Goal: Information Seeking & Learning: Check status

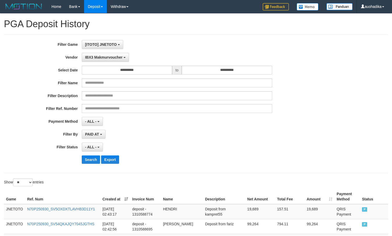
select select "**********"
select select "**"
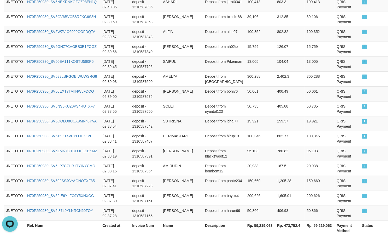
click at [232, 36] on td "Deposit from alfin07" at bounding box center [224, 34] width 42 height 15
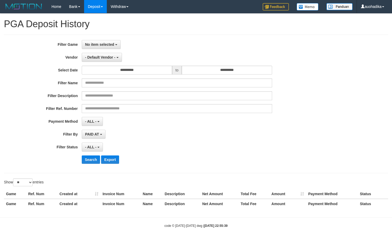
select select
select select "**"
click at [107, 41] on button "No item selected" at bounding box center [101, 44] width 39 height 9
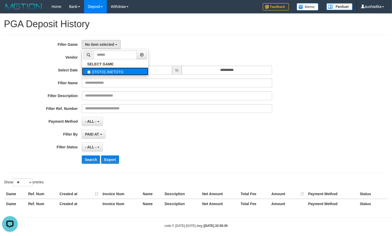
click at [98, 73] on label "[ITOTO] JNETOTO" at bounding box center [115, 71] width 66 height 8
select select "***"
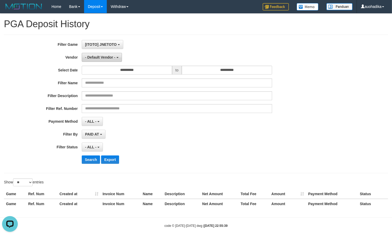
click at [101, 57] on span "- Default Vendor -" at bounding box center [100, 57] width 30 height 4
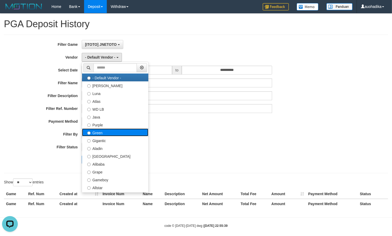
click at [105, 135] on label "Green" at bounding box center [115, 132] width 66 height 8
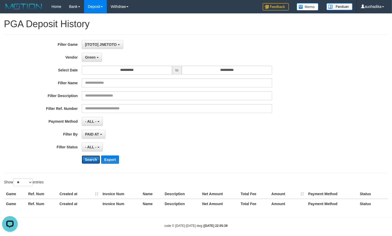
click at [95, 164] on button "Search" at bounding box center [91, 159] width 19 height 8
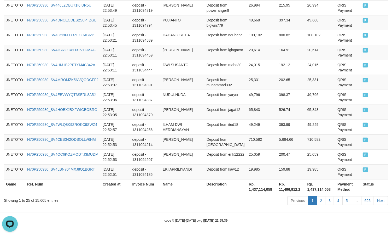
scroll to position [399, 0]
click at [42, 201] on div "Showing 1 to 25 of 15,605 entries" at bounding box center [82, 199] width 156 height 7
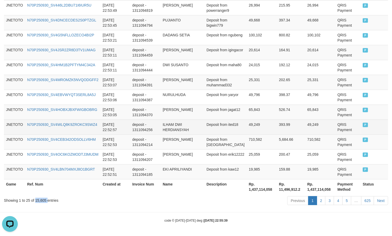
copy div "15,605"
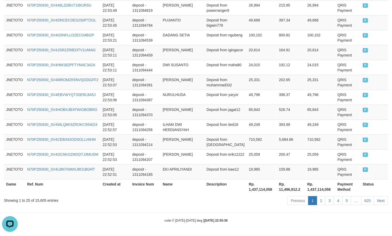
click at [185, 183] on th "Name" at bounding box center [183, 186] width 44 height 15
click at [36, 200] on div "Showing 1 to 25 of 15,605 entries" at bounding box center [82, 199] width 156 height 7
drag, startPoint x: 36, startPoint y: 200, endPoint x: 38, endPoint y: 198, distance: 2.8
click at [37, 199] on div "Showing 1 to 25 of 15,605 entries" at bounding box center [82, 199] width 156 height 7
copy div "15,605"
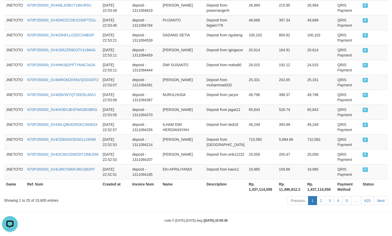
drag, startPoint x: 266, startPoint y: 209, endPoint x: 264, endPoint y: 207, distance: 2.7
click at [258, 189] on th "Rp. 1,437,114,058" at bounding box center [262, 186] width 30 height 15
copy th "1,437,114,058"
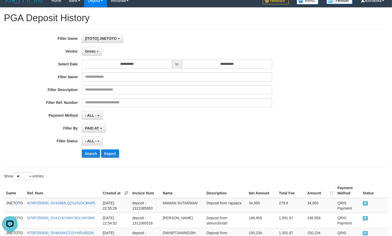
scroll to position [0, 0]
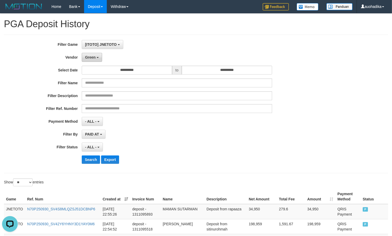
click at [94, 58] on span "Green" at bounding box center [90, 57] width 10 height 4
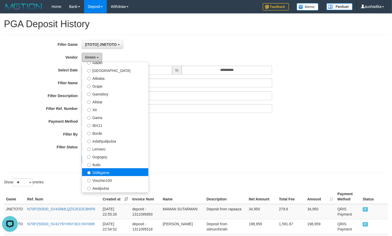
scroll to position [87, 0]
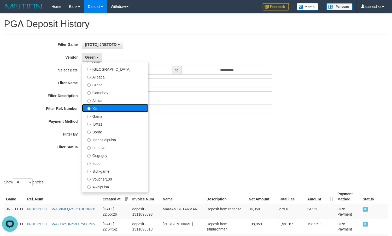
click at [102, 108] on label "Xtr" at bounding box center [115, 108] width 66 height 8
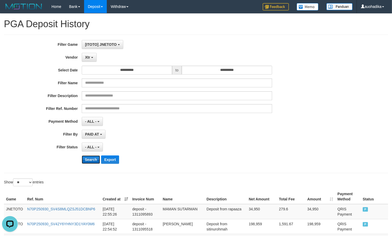
click at [92, 160] on button "Search" at bounding box center [91, 159] width 19 height 8
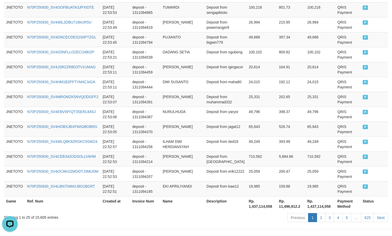
scroll to position [399, 0]
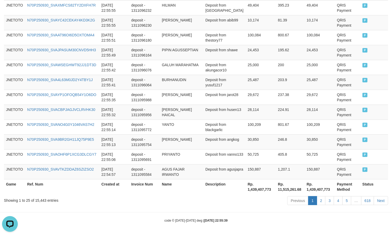
click at [41, 200] on div "Showing 1 to 25 of 15,443 entries" at bounding box center [82, 199] width 156 height 7
copy div "15,443"
click at [252, 188] on th "Rp. 1,439,407,773" at bounding box center [261, 186] width 30 height 15
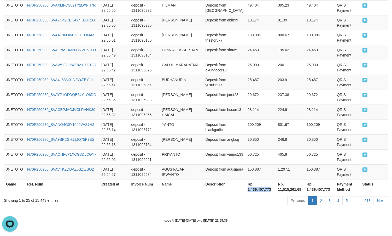
click at [252, 188] on th "Rp. 1,439,407,773" at bounding box center [261, 186] width 30 height 15
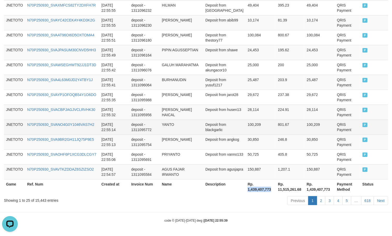
copy th "1,439,407,773"
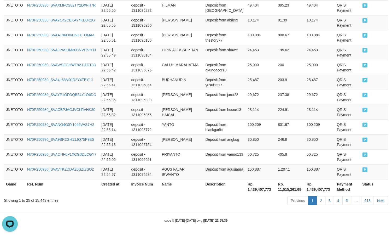
click at [164, 203] on div "Previous 1 2 3 4 5 … 618 Next" at bounding box center [277, 201] width 229 height 11
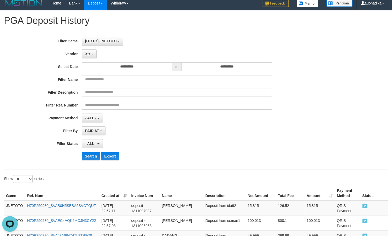
scroll to position [0, 0]
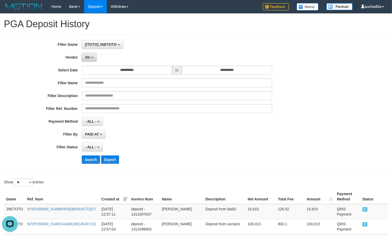
click at [92, 60] on button "Xtr" at bounding box center [89, 57] width 15 height 9
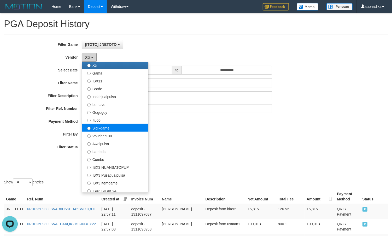
scroll to position [131, 0]
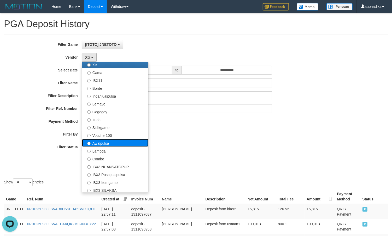
click at [108, 144] on label "Awalpulsa" at bounding box center [115, 143] width 66 height 8
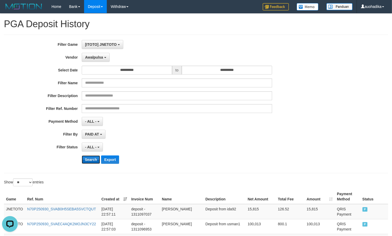
click at [95, 157] on button "Search" at bounding box center [91, 159] width 19 height 8
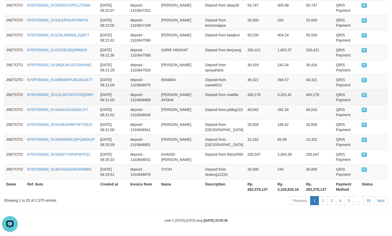
scroll to position [399, 0]
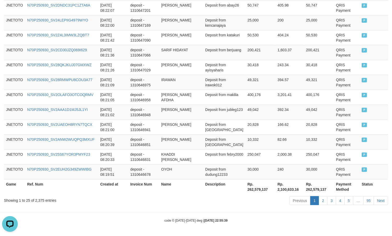
click at [38, 199] on div "Showing 1 to 25 of 2,375 entries" at bounding box center [82, 199] width 156 height 7
click at [291, 219] on div "code © [DATE]-[DATE] dwg | [DATE] 22:55:39" at bounding box center [196, 219] width 392 height 5
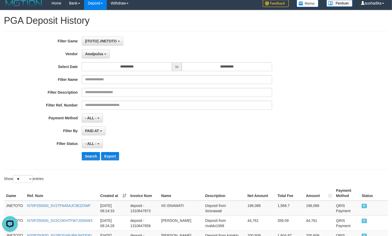
scroll to position [0, 0]
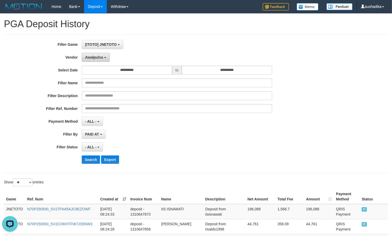
click at [91, 58] on span "Awalpulsa" at bounding box center [94, 57] width 18 height 4
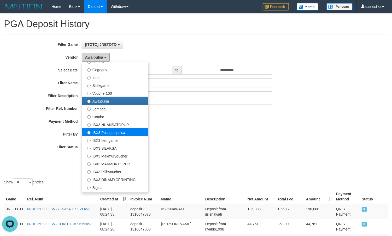
scroll to position [174, 0]
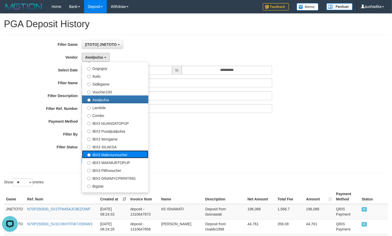
click at [130, 152] on label "IBX3 Makmurvoucher" at bounding box center [115, 154] width 66 height 8
select select "**********"
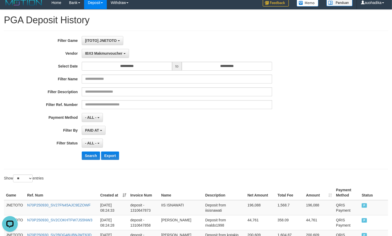
scroll to position [0, 0]
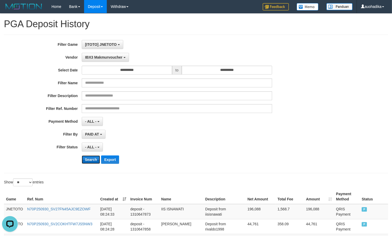
click at [89, 158] on button "Search" at bounding box center [91, 159] width 19 height 8
